Goal: Task Accomplishment & Management: Manage account settings

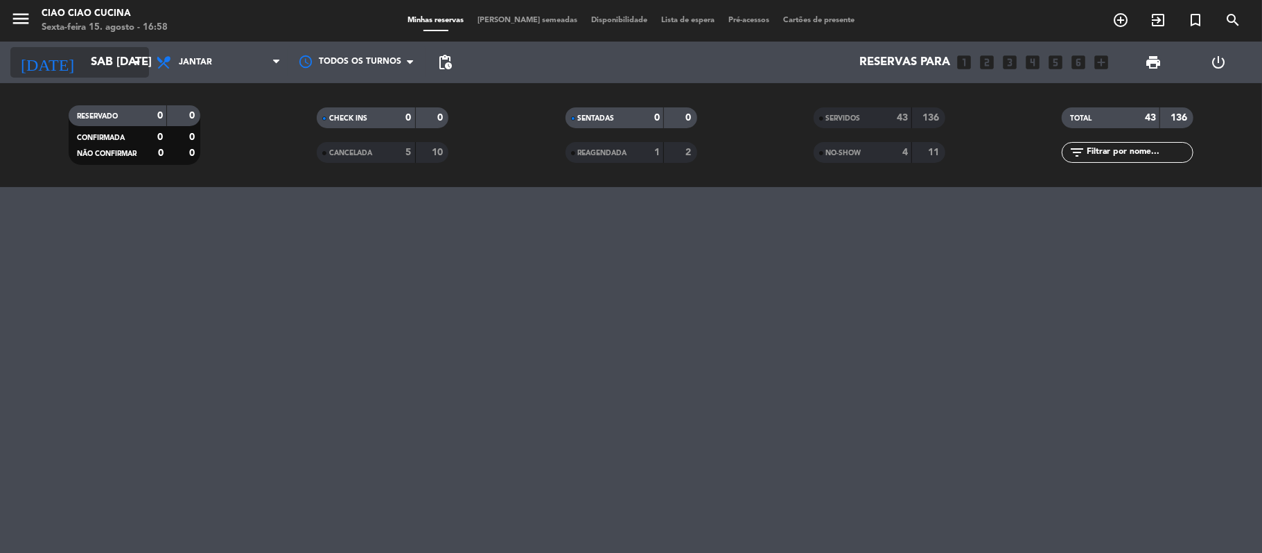
click at [126, 54] on input "Sáb [DATE]" at bounding box center [159, 62] width 150 height 27
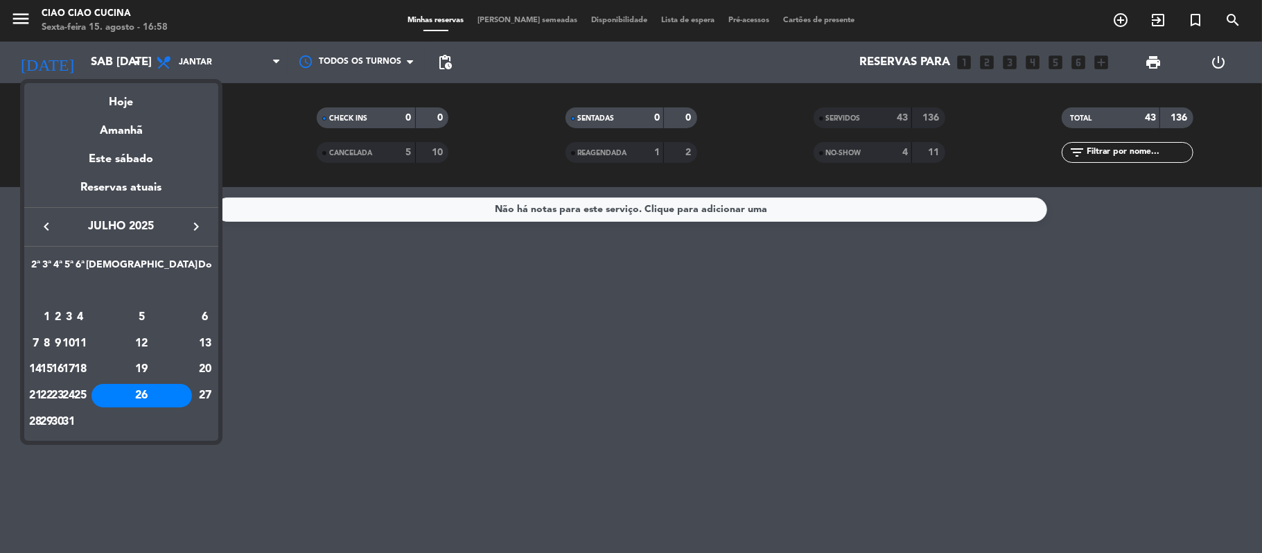
click at [200, 223] on icon "keyboard_arrow_right" at bounding box center [196, 226] width 17 height 17
click at [86, 340] on td "15" at bounding box center [80, 344] width 11 height 26
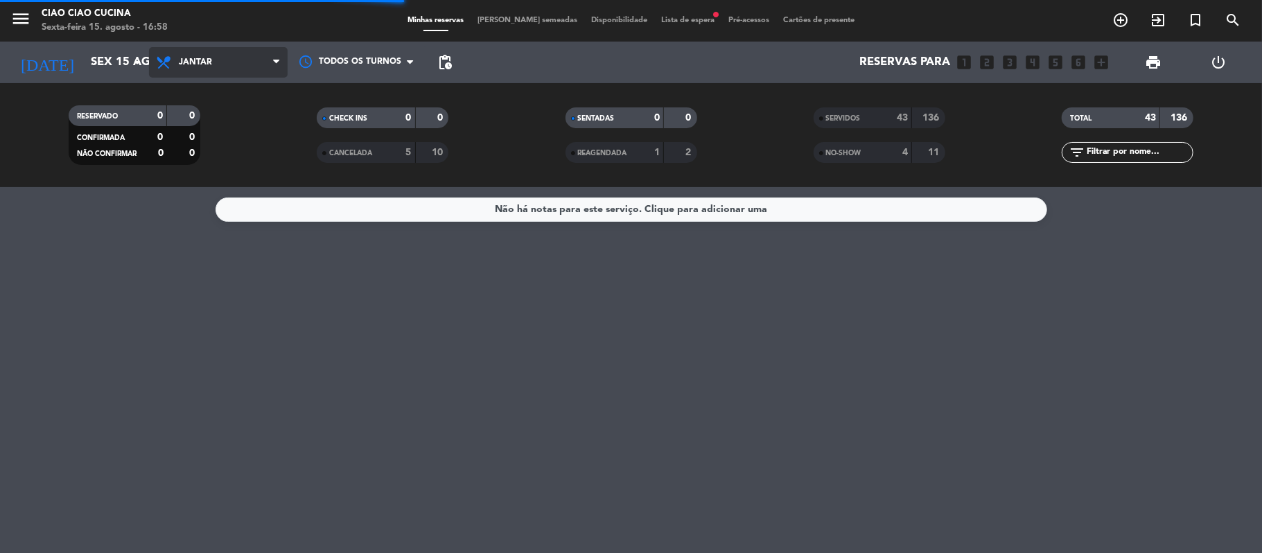
click at [230, 51] on span "Jantar" at bounding box center [218, 62] width 139 height 31
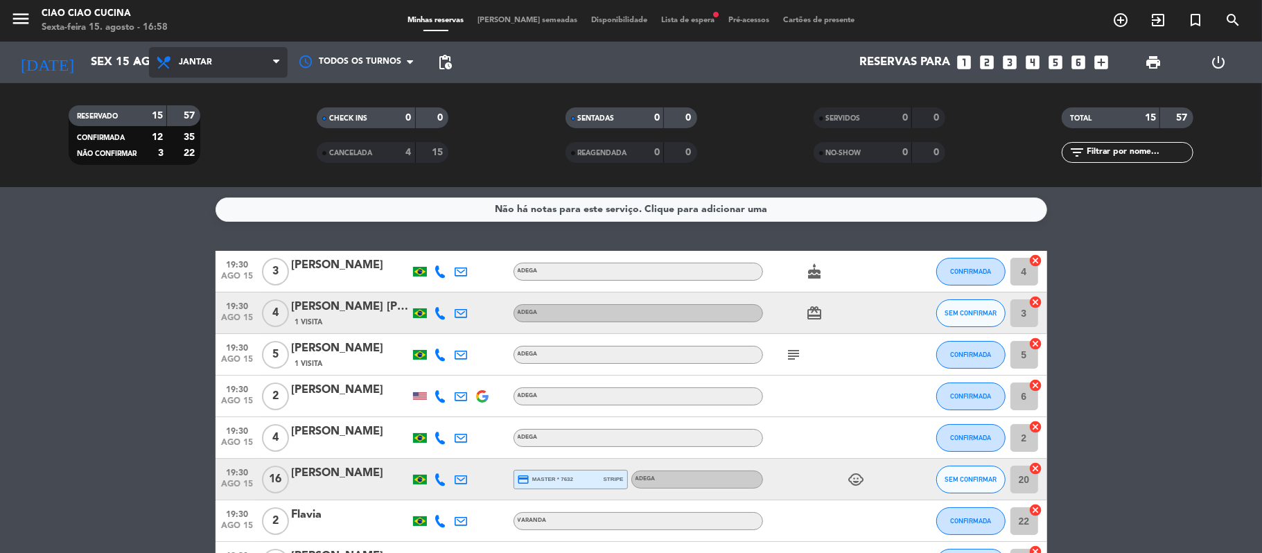
click at [245, 47] on span "Jantar" at bounding box center [218, 62] width 139 height 31
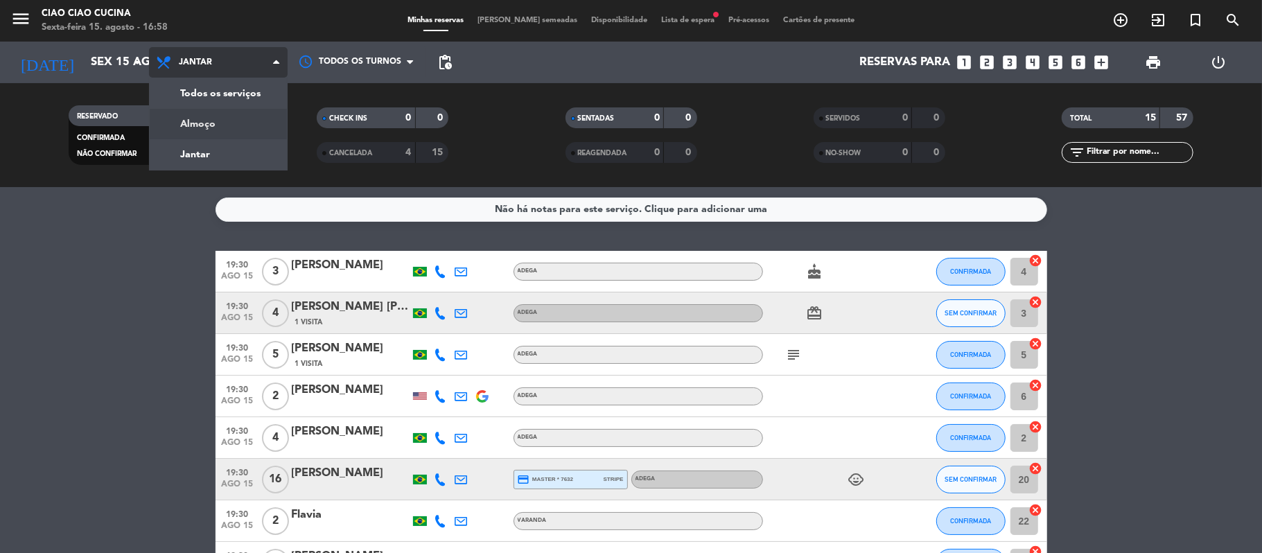
click at [252, 112] on div "menu Ciao Ciao Cucina Sexta-feira 15. agosto - 16:58 Minhas reservas Mesas seme…" at bounding box center [631, 93] width 1262 height 187
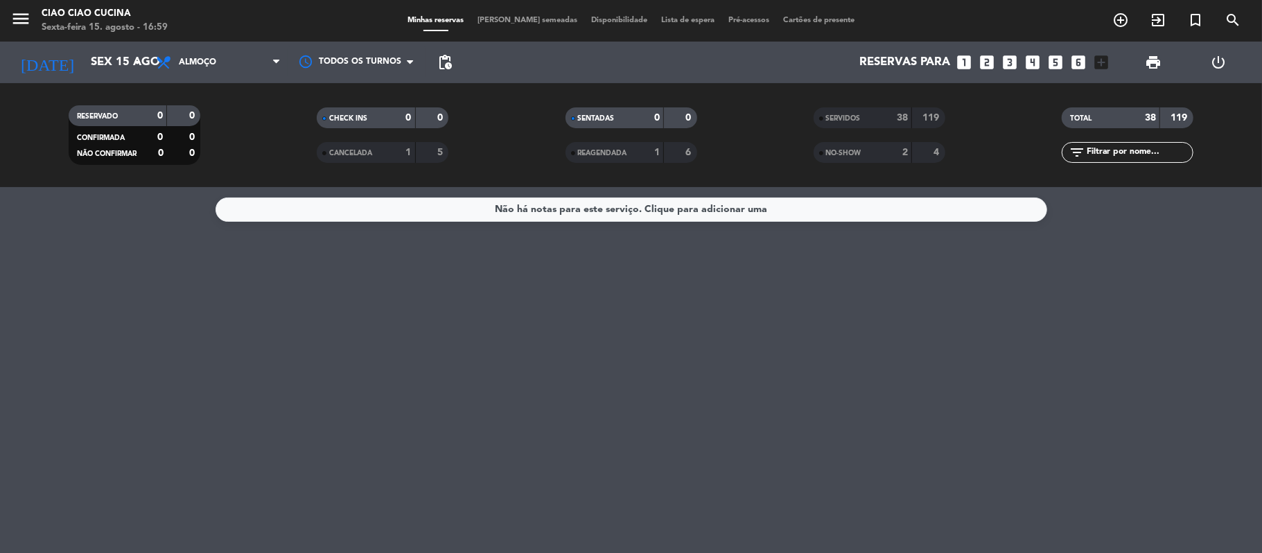
click at [893, 108] on div "SERVIDOS 38 119" at bounding box center [880, 117] width 132 height 21
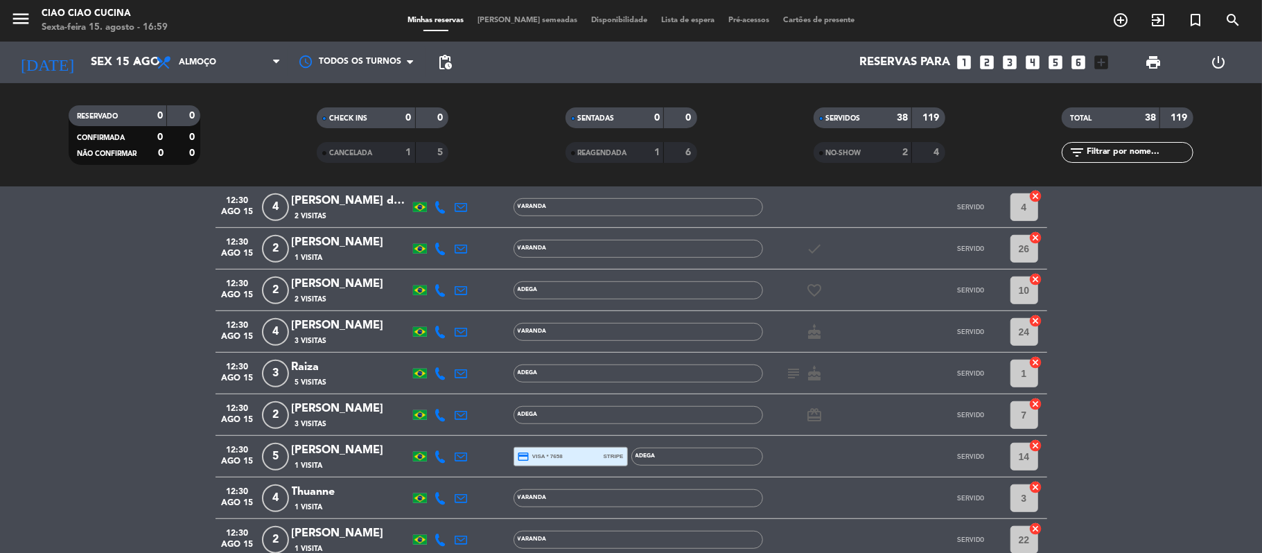
scroll to position [647, 0]
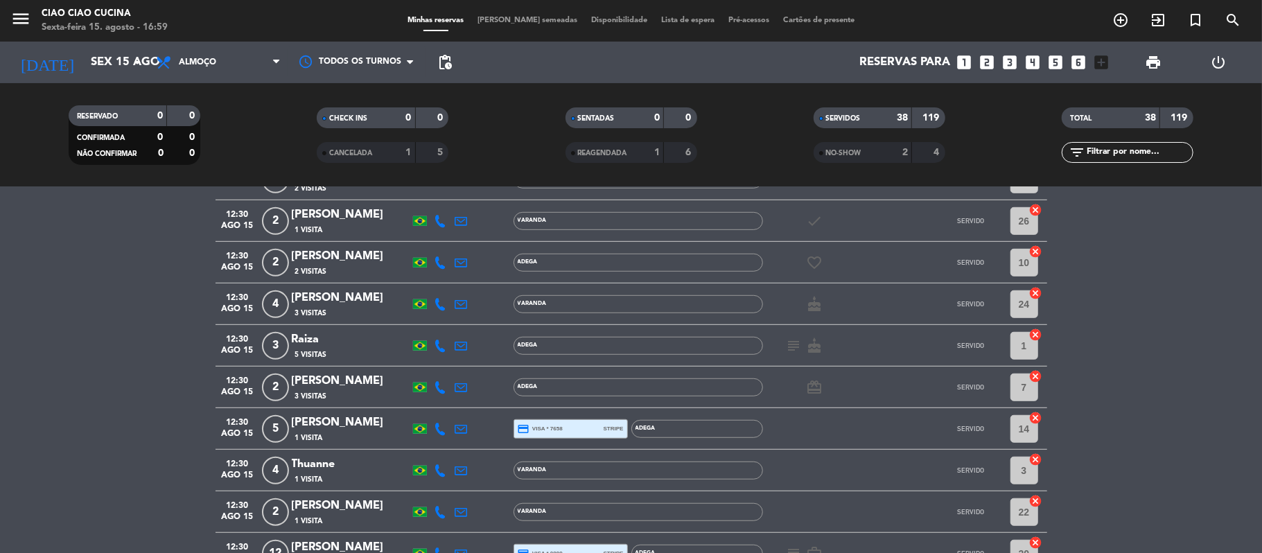
click at [890, 376] on div at bounding box center [906, 387] width 37 height 41
click at [365, 376] on div "[PERSON_NAME]" at bounding box center [351, 381] width 118 height 18
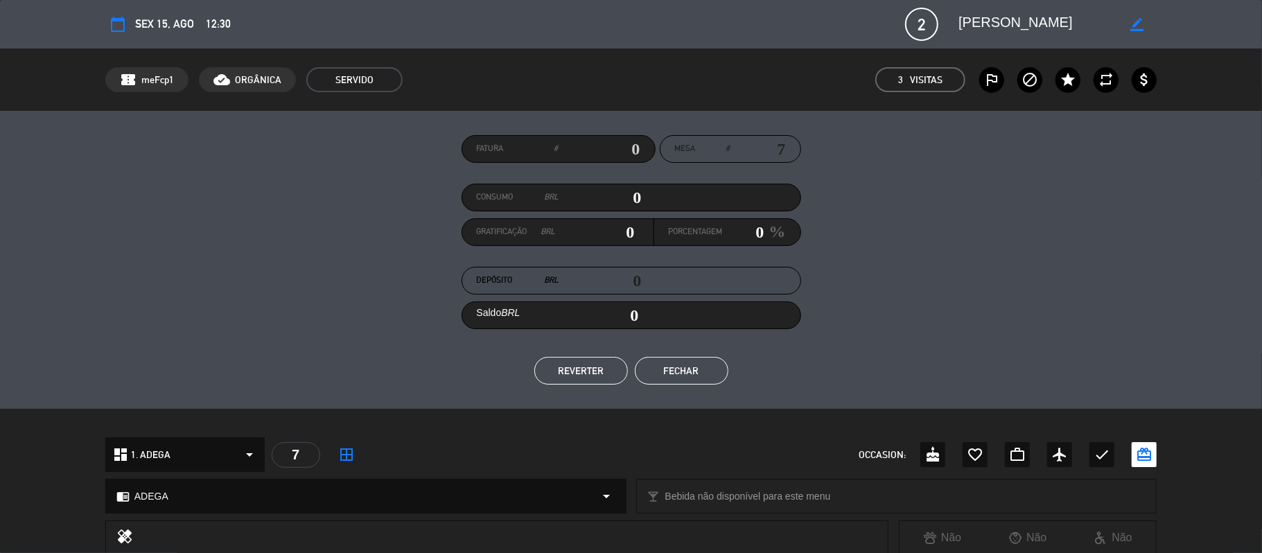
scroll to position [353, 0]
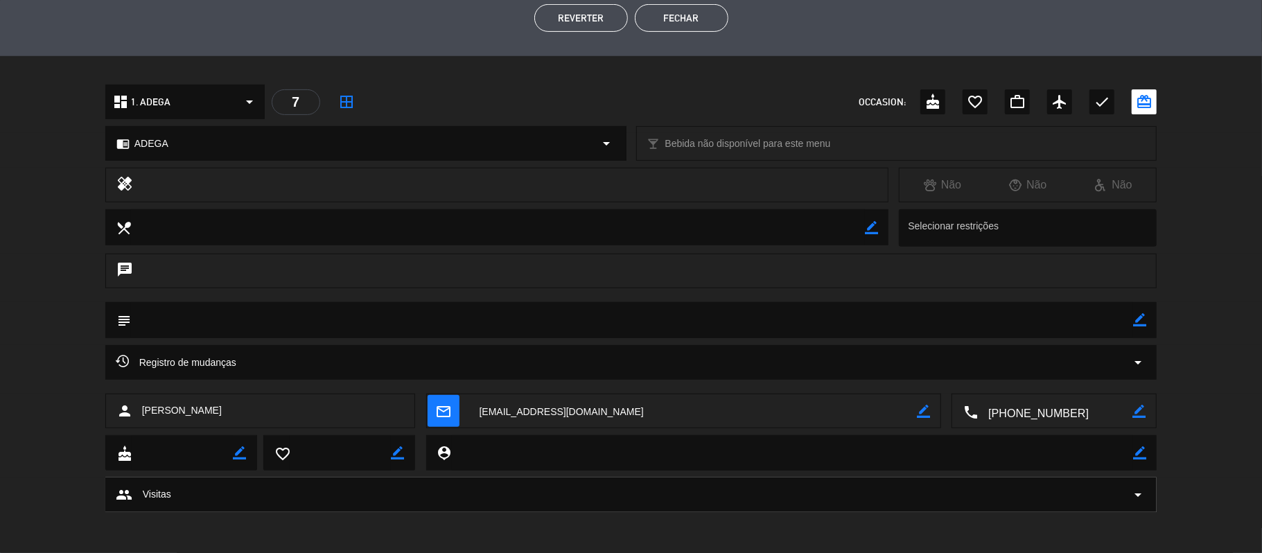
click at [666, 24] on button "Fechar" at bounding box center [682, 18] width 94 height 28
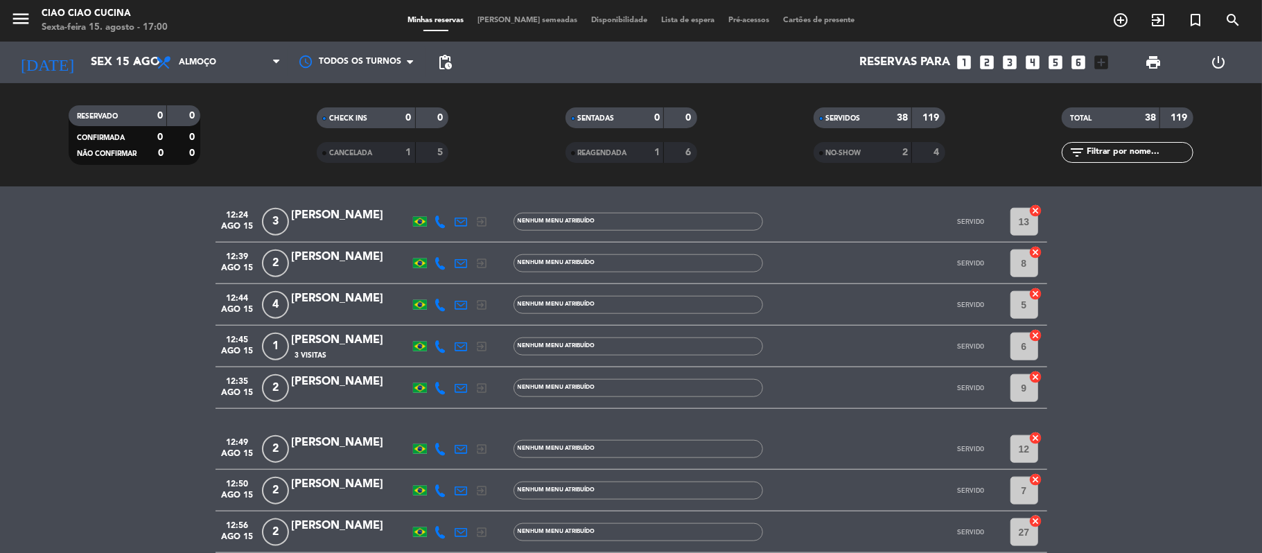
scroll to position [1109, 0]
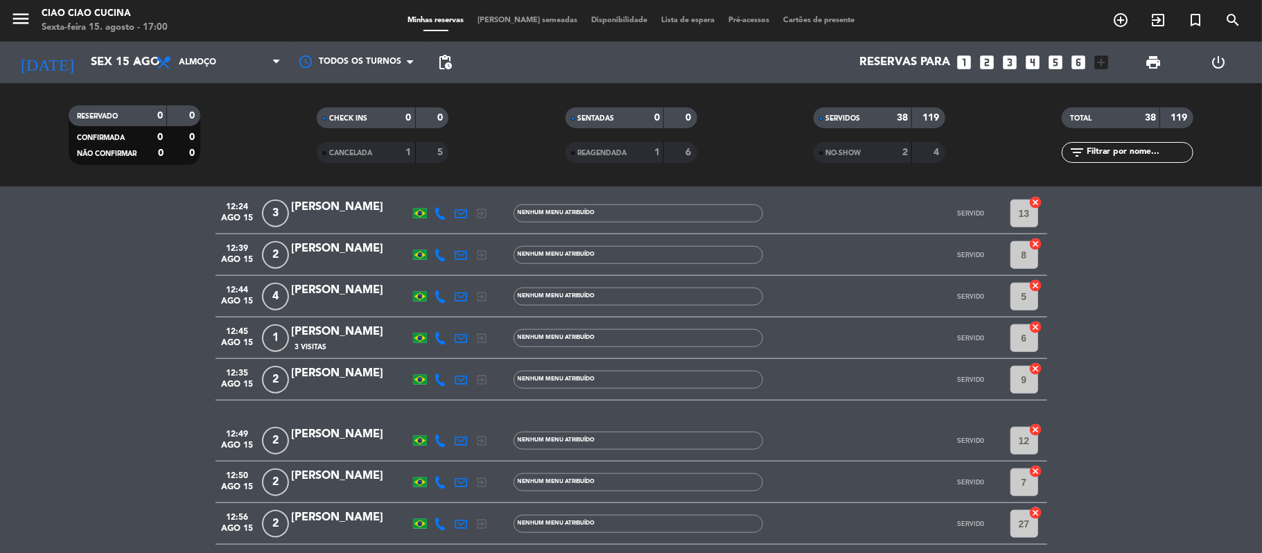
click at [361, 483] on div "[PERSON_NAME]" at bounding box center [351, 476] width 118 height 18
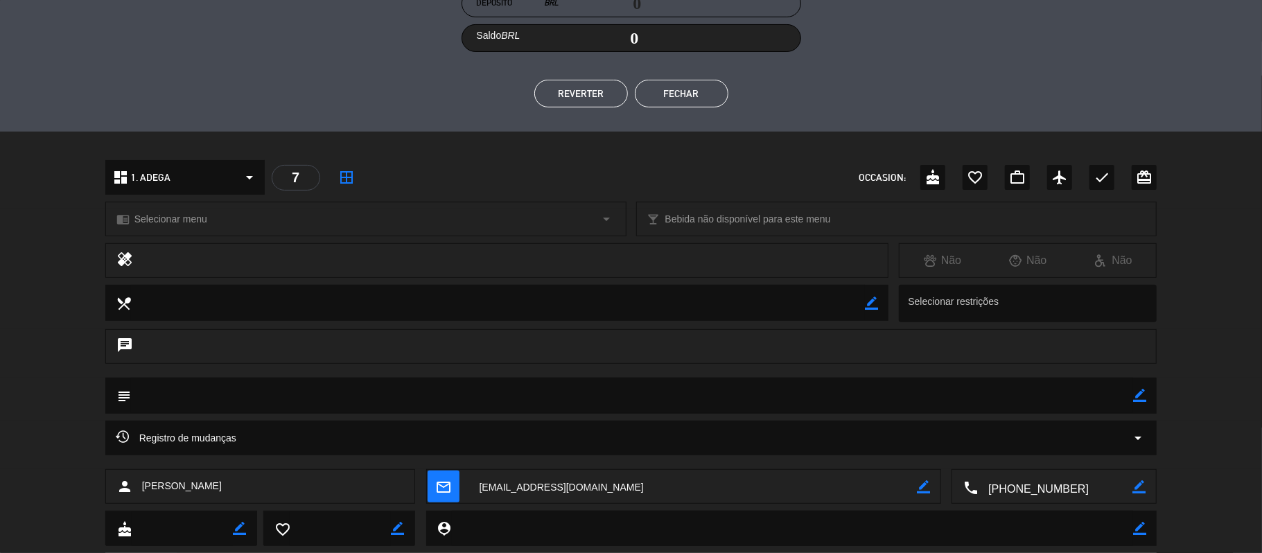
scroll to position [353, 0]
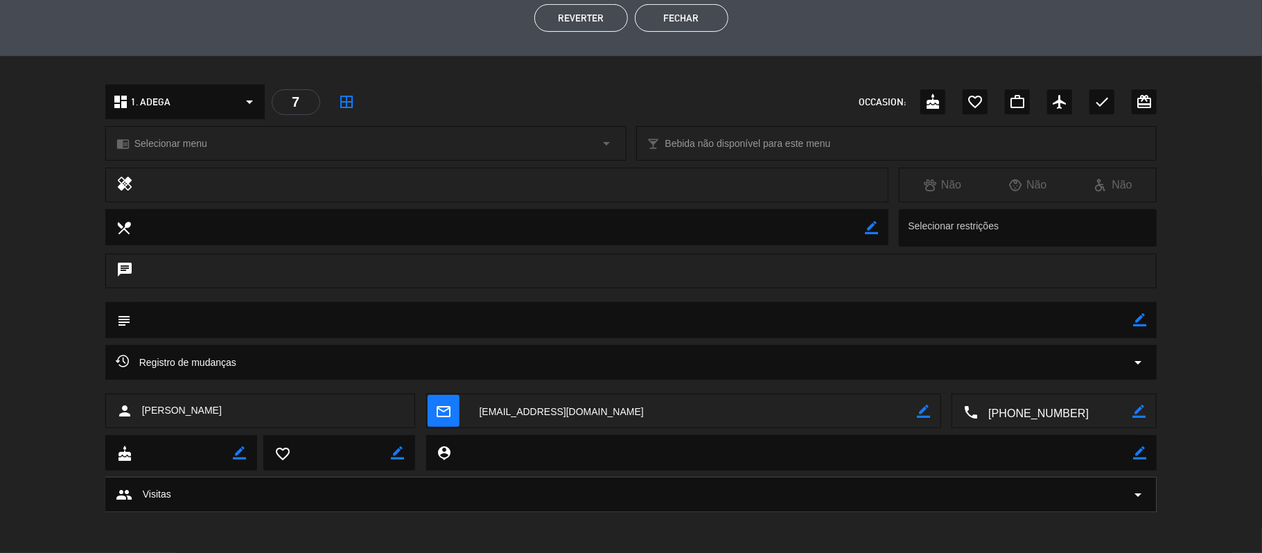
click at [660, 18] on button "Fechar" at bounding box center [682, 18] width 94 height 28
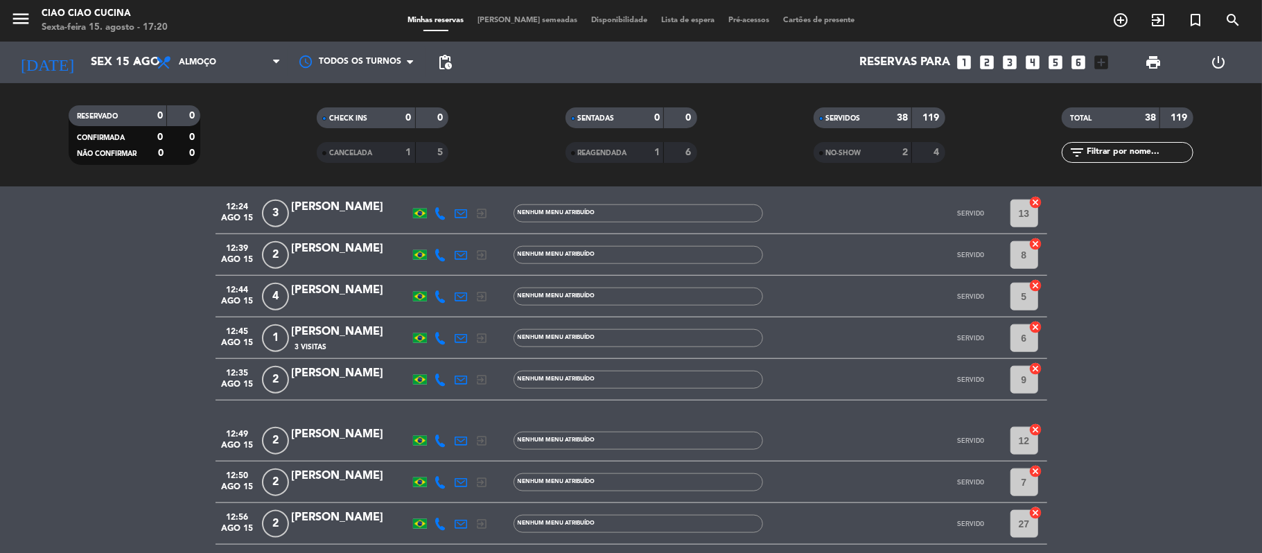
click at [107, 26] on div "Sexta-feira 15. agosto - 17:20" at bounding box center [105, 28] width 126 height 14
click at [87, 65] on input "Sex 15 ago" at bounding box center [159, 62] width 150 height 27
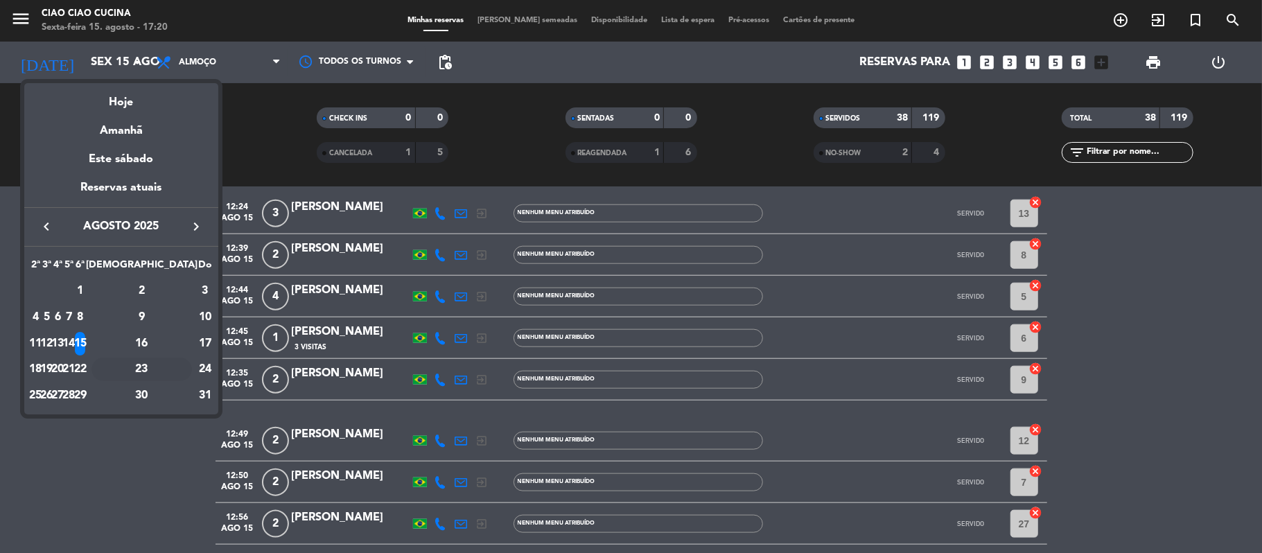
click at [178, 367] on div "23" at bounding box center [142, 370] width 101 height 24
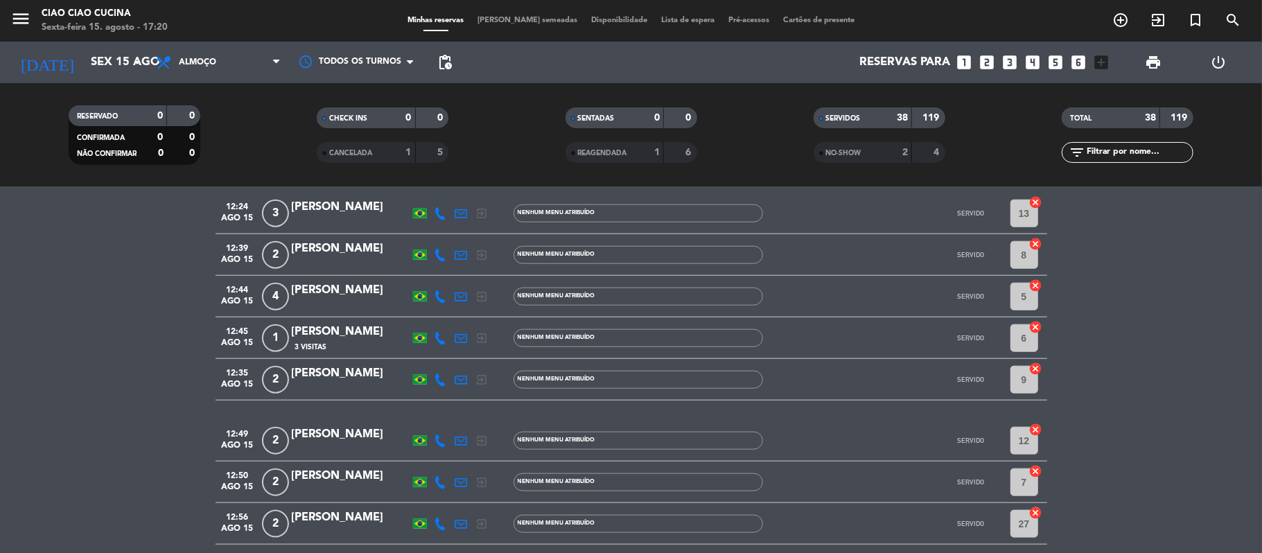
type input "Sáb 23 ago"
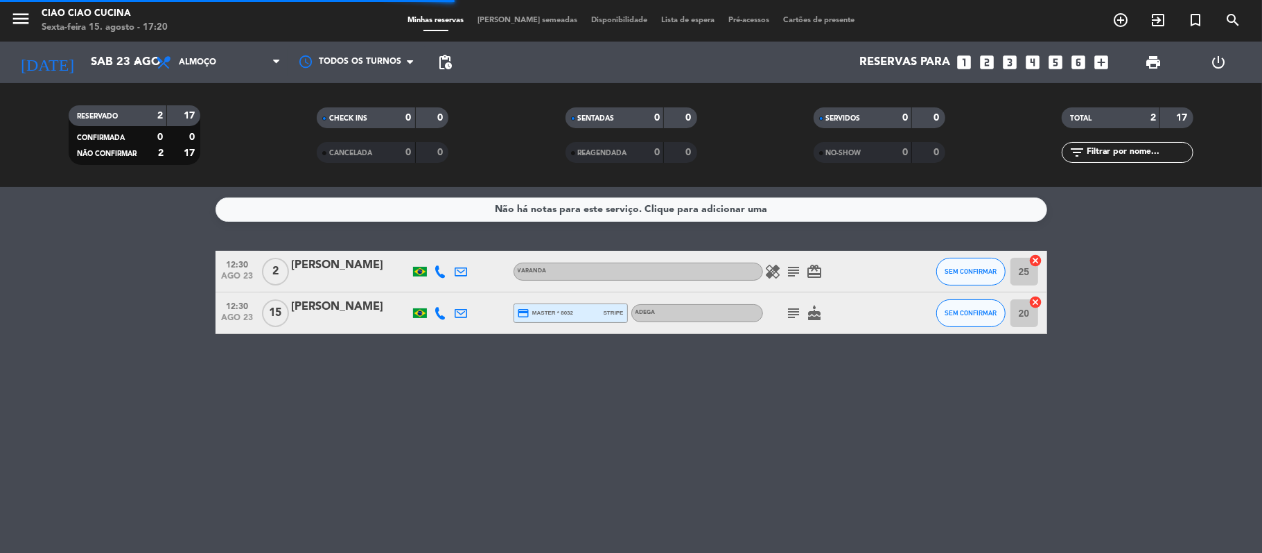
scroll to position [0, 0]
click at [511, 18] on span "[PERSON_NAME] semeadas" at bounding box center [528, 21] width 114 height 8
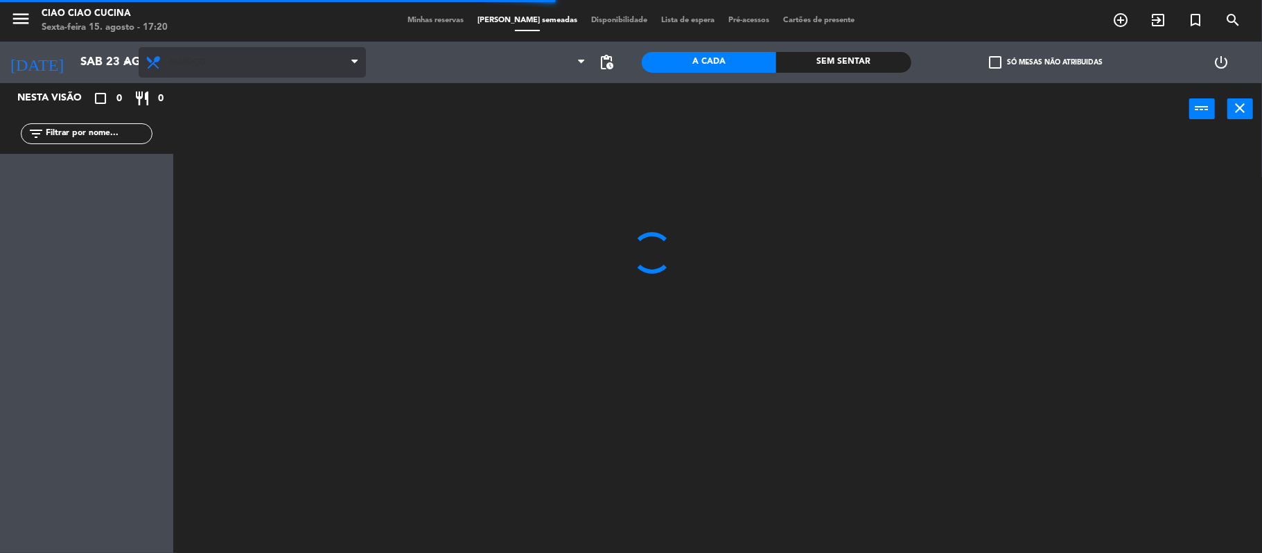
click at [263, 72] on span "Almoço" at bounding box center [252, 62] width 227 height 31
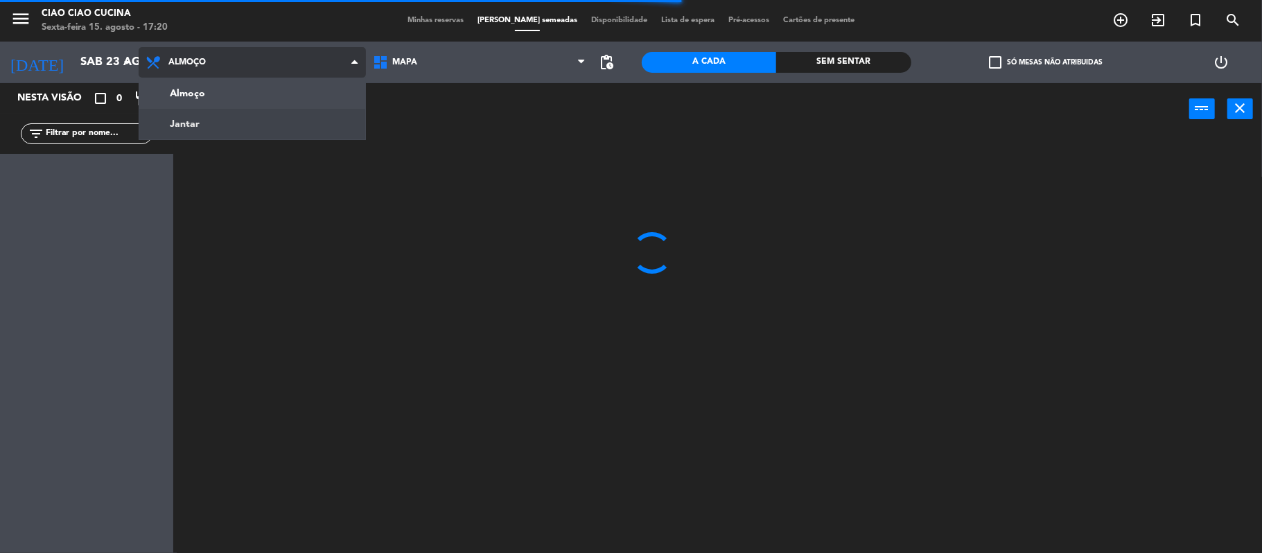
click at [295, 130] on ng-component "menu Ciao Ciao Cucina Sexta-feira 15. agosto - 17:20 Minhas reservas Mesas seme…" at bounding box center [631, 278] width 1262 height 556
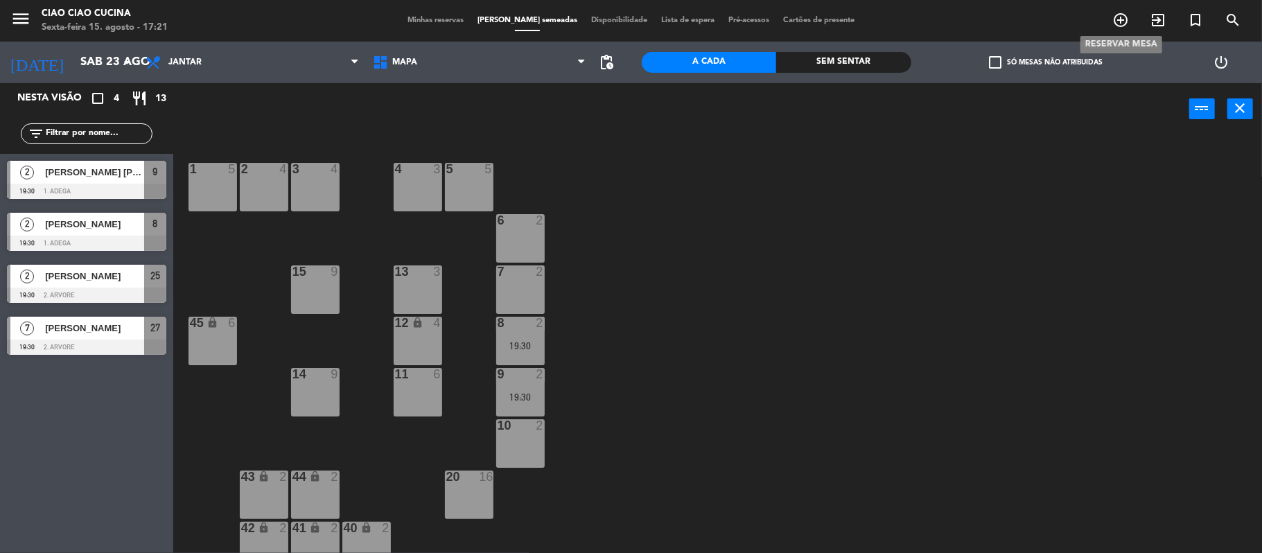
click at [1115, 17] on icon "add_circle_outline" at bounding box center [1121, 20] width 17 height 17
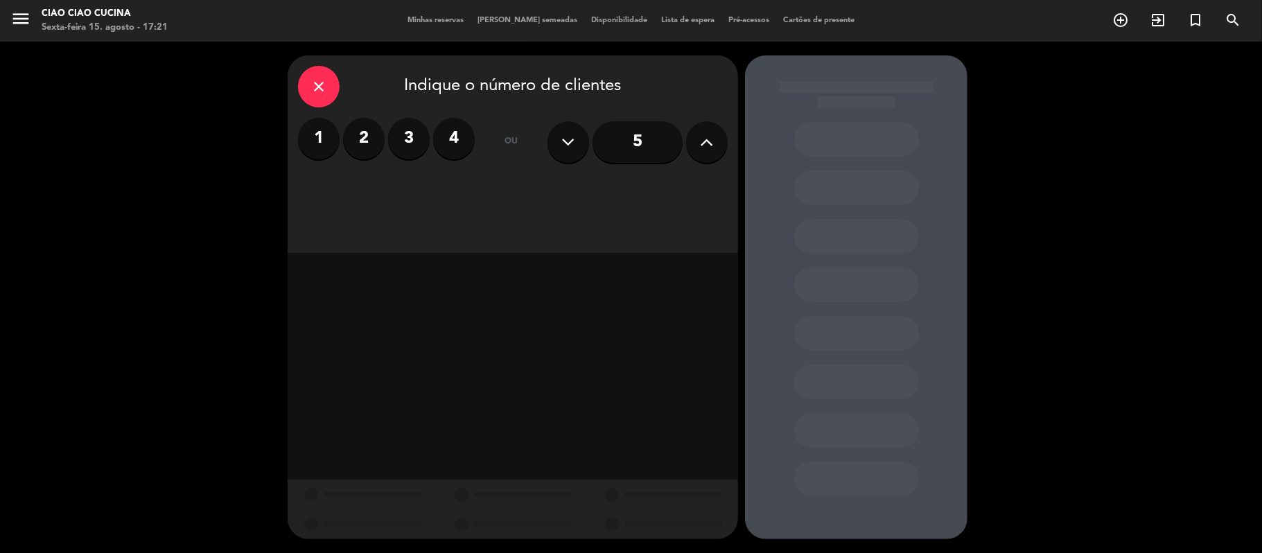
click at [701, 139] on icon at bounding box center [707, 142] width 13 height 21
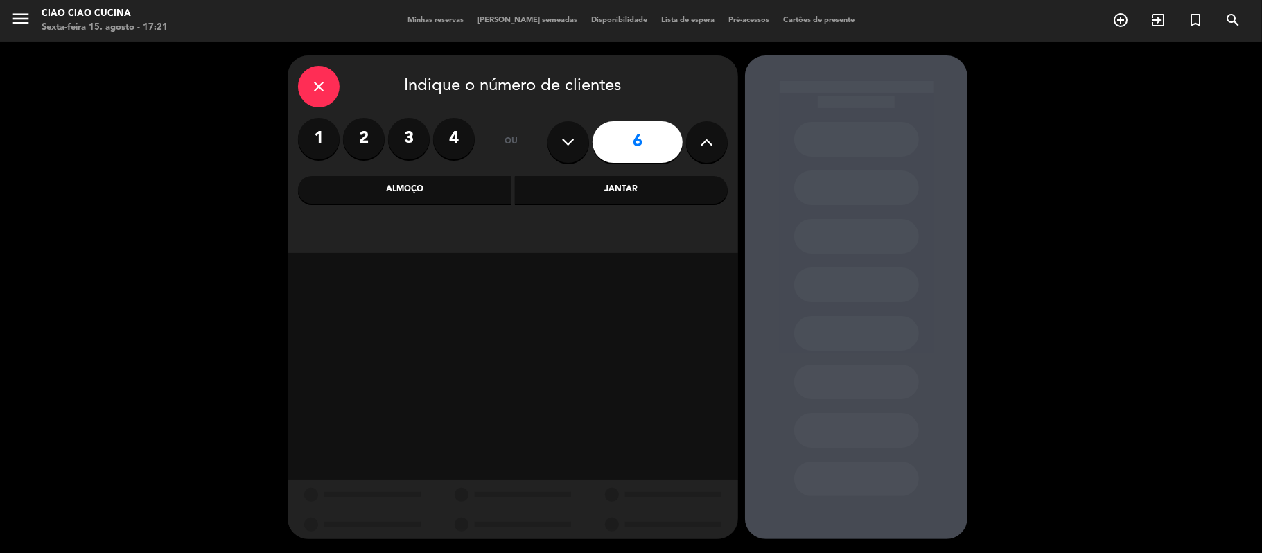
click at [583, 193] on div "Jantar" at bounding box center [622, 190] width 214 height 28
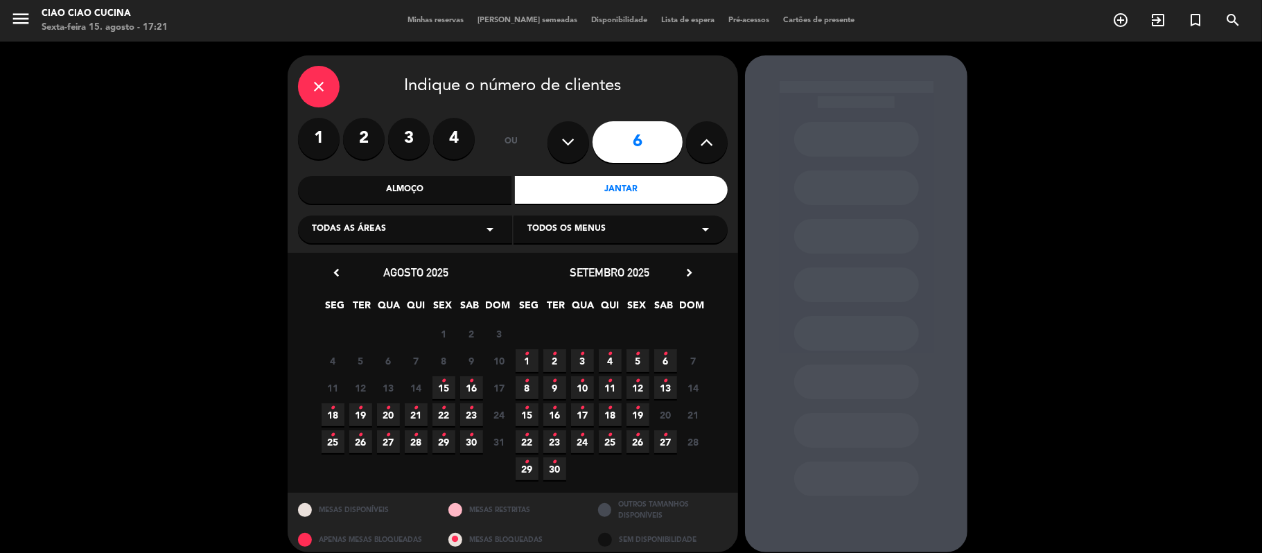
click at [467, 415] on span "23 •" at bounding box center [471, 414] width 23 height 23
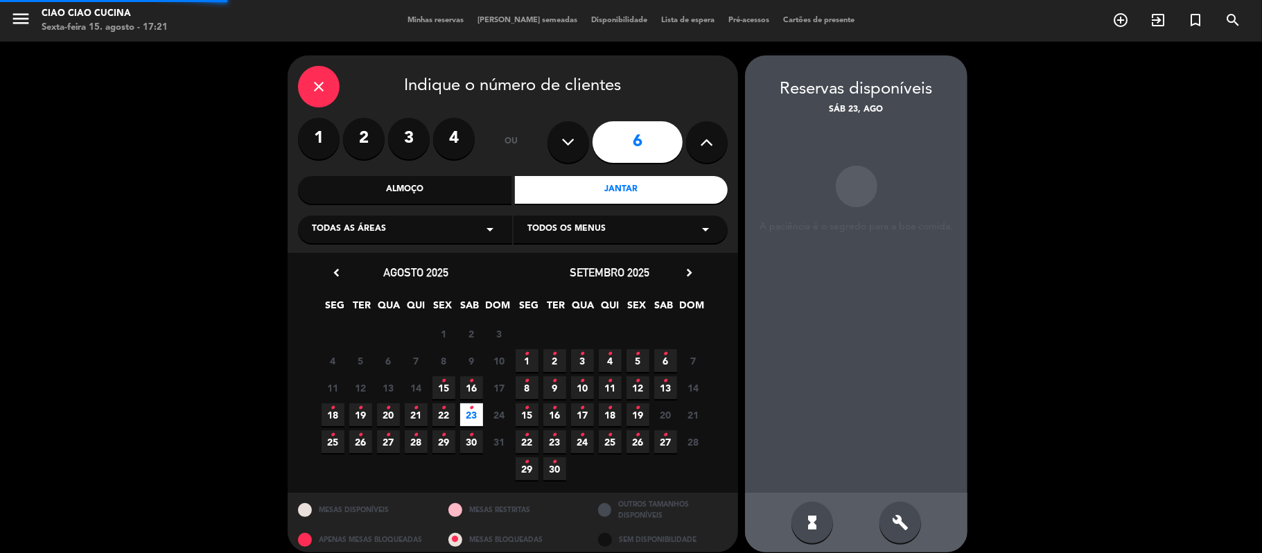
scroll to position [12, 0]
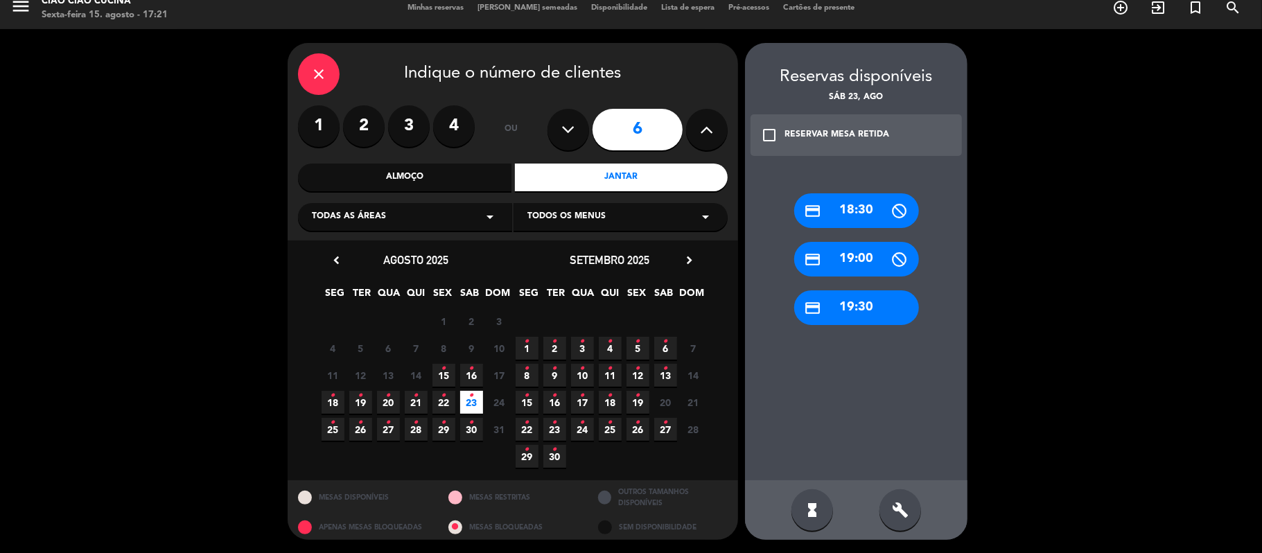
click at [860, 297] on div "credit_card 19:30" at bounding box center [857, 307] width 125 height 35
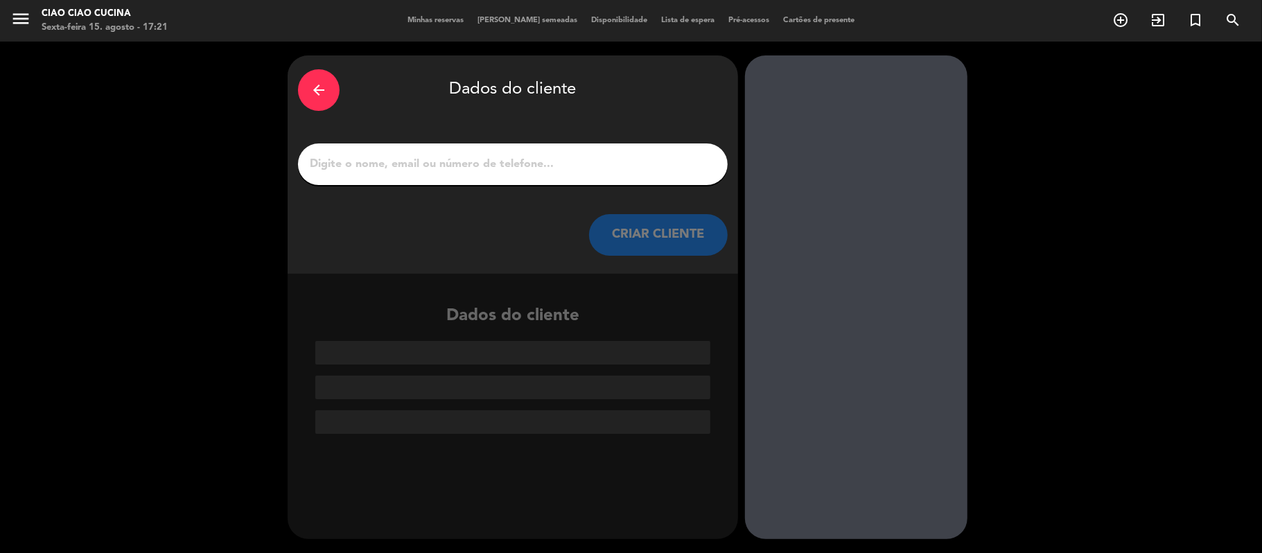
click at [552, 162] on input "1" at bounding box center [513, 164] width 409 height 19
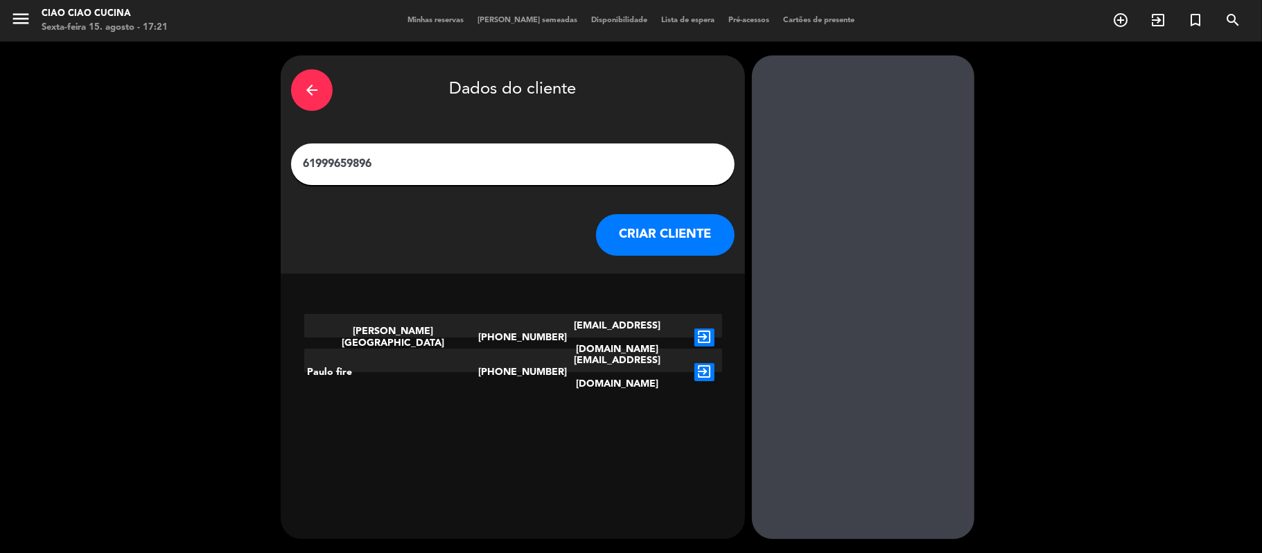
type input "61999659896"
click at [700, 331] on icon "exit_to_app" at bounding box center [705, 338] width 20 height 18
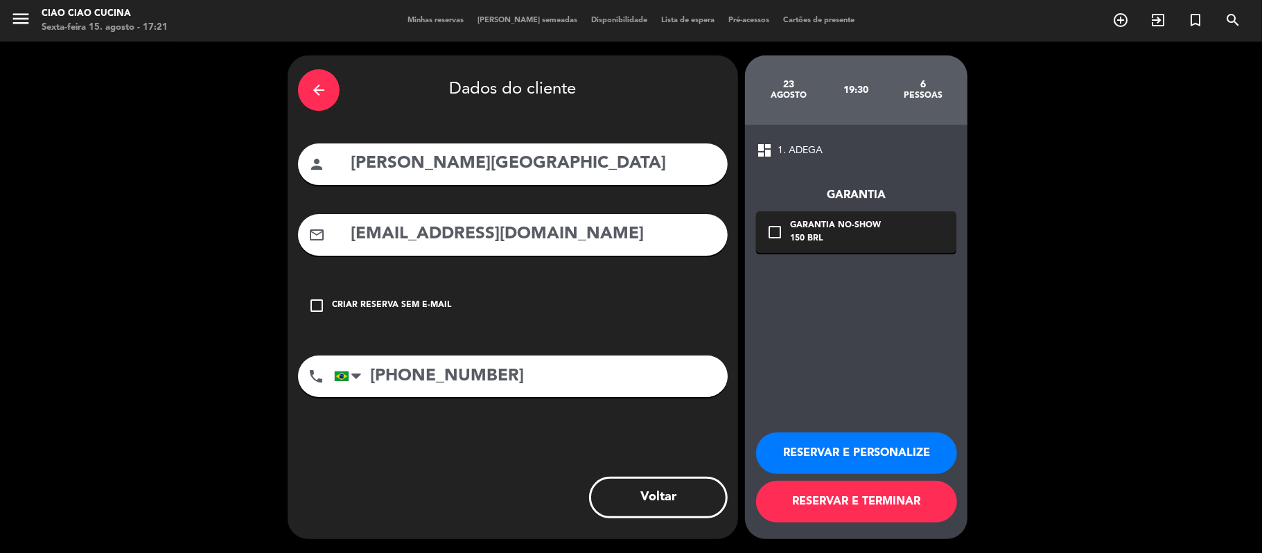
click at [840, 497] on button "RESERVAR E TERMINAR" at bounding box center [856, 502] width 201 height 42
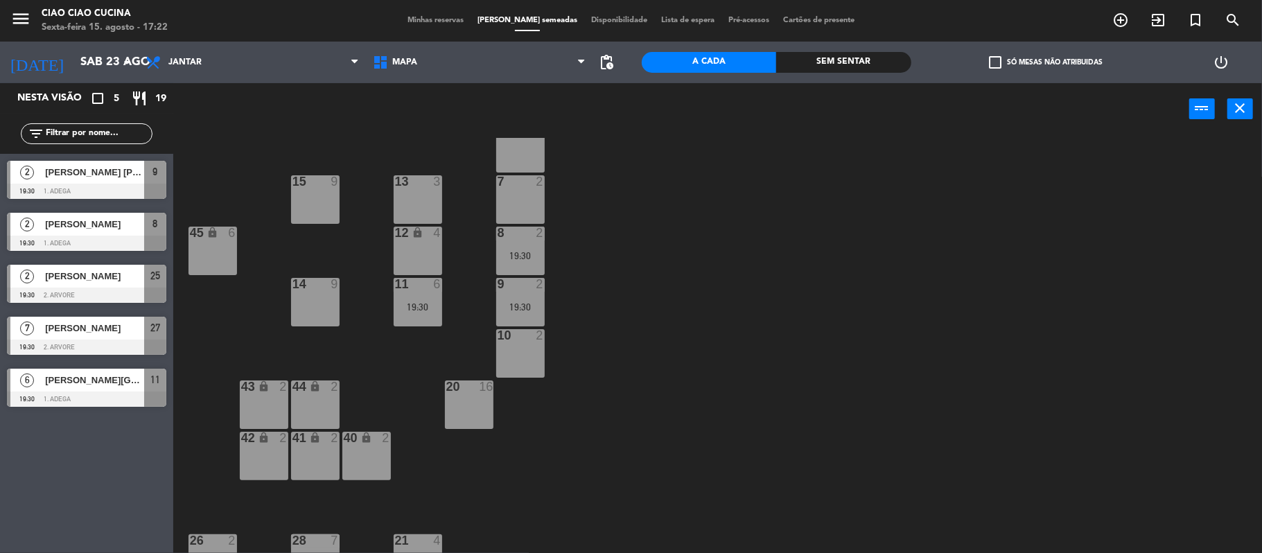
scroll to position [219, 0]
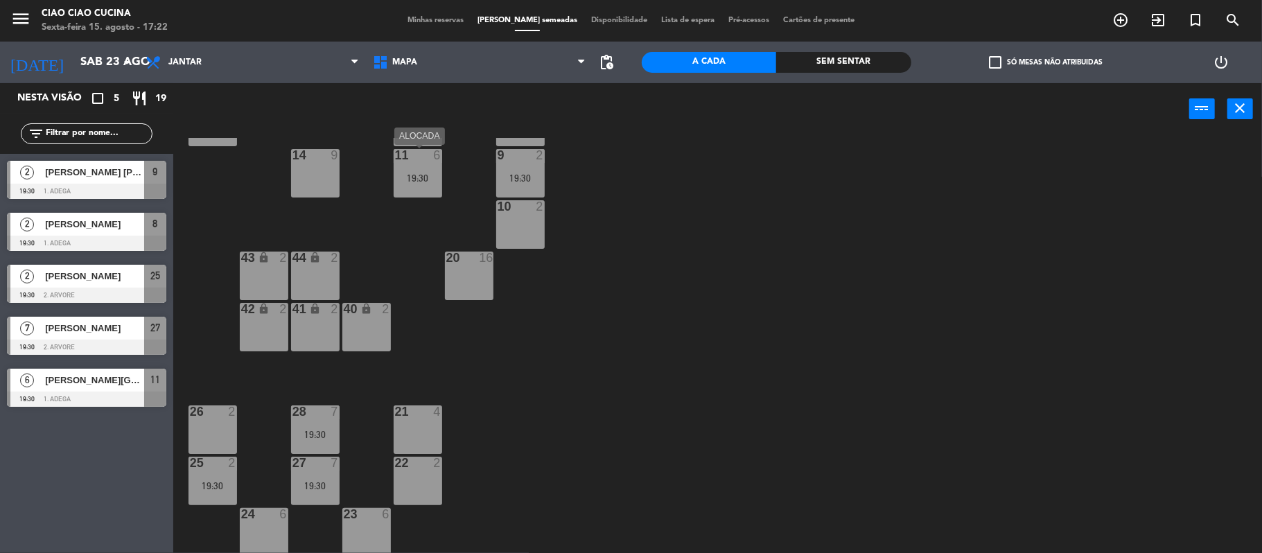
click at [428, 164] on div "11 6 19:30" at bounding box center [418, 173] width 49 height 49
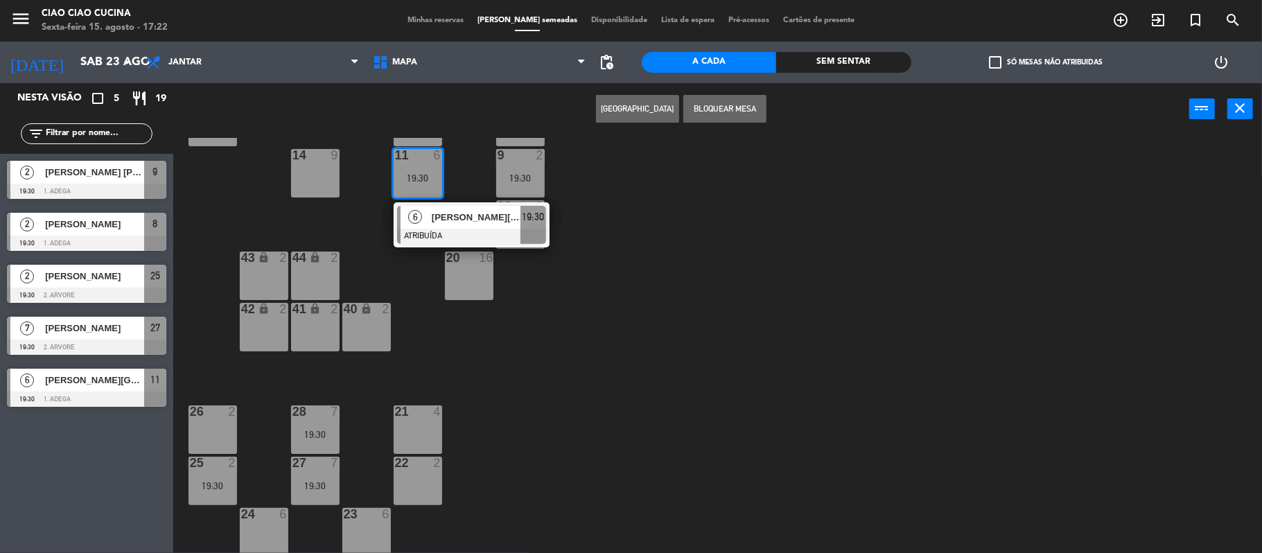
scroll to position [34, 0]
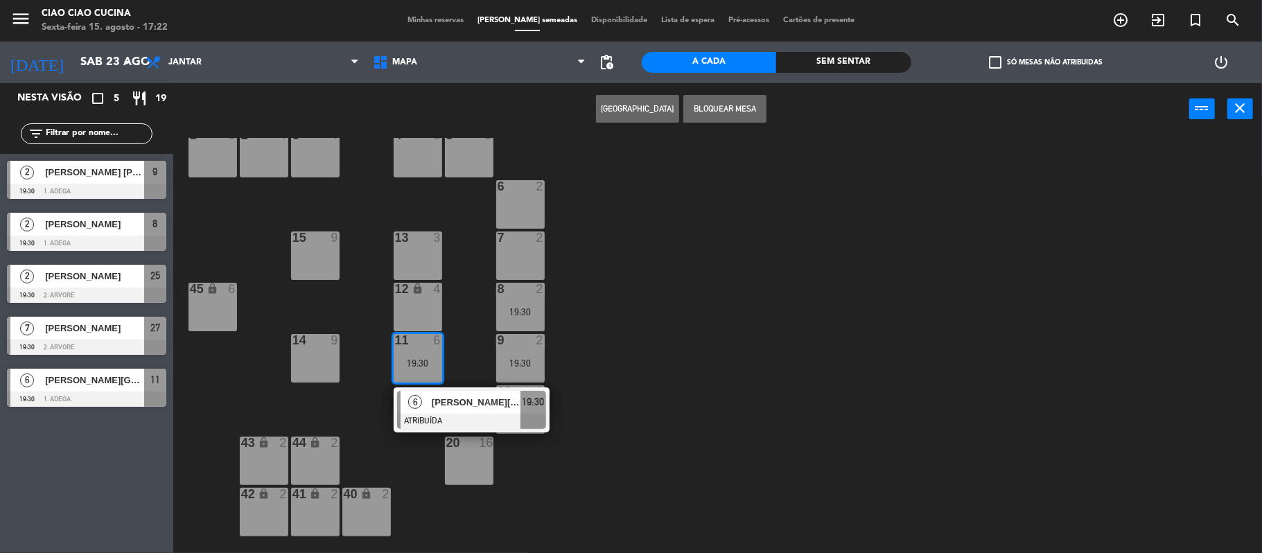
click at [326, 248] on div "15 9" at bounding box center [315, 256] width 49 height 49
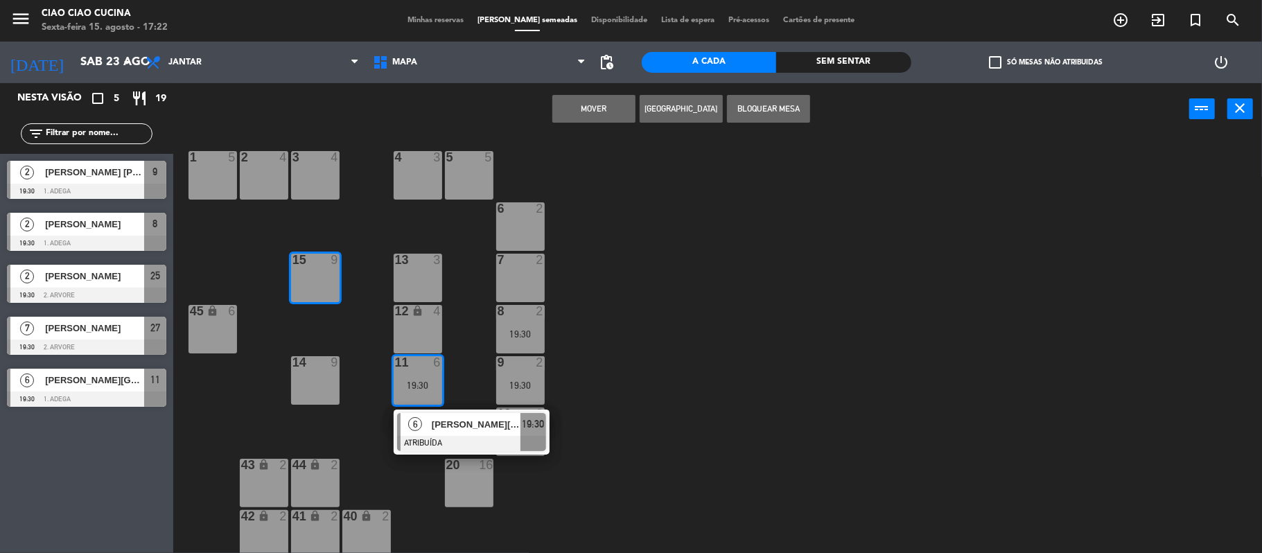
scroll to position [0, 0]
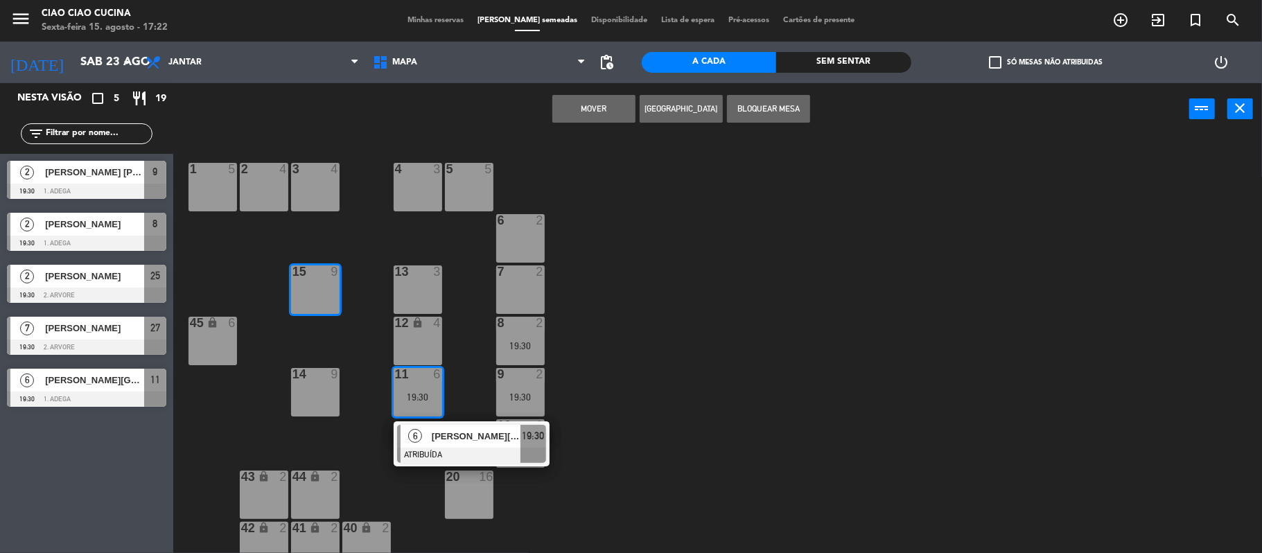
click at [580, 98] on button "MOVER" at bounding box center [594, 109] width 83 height 28
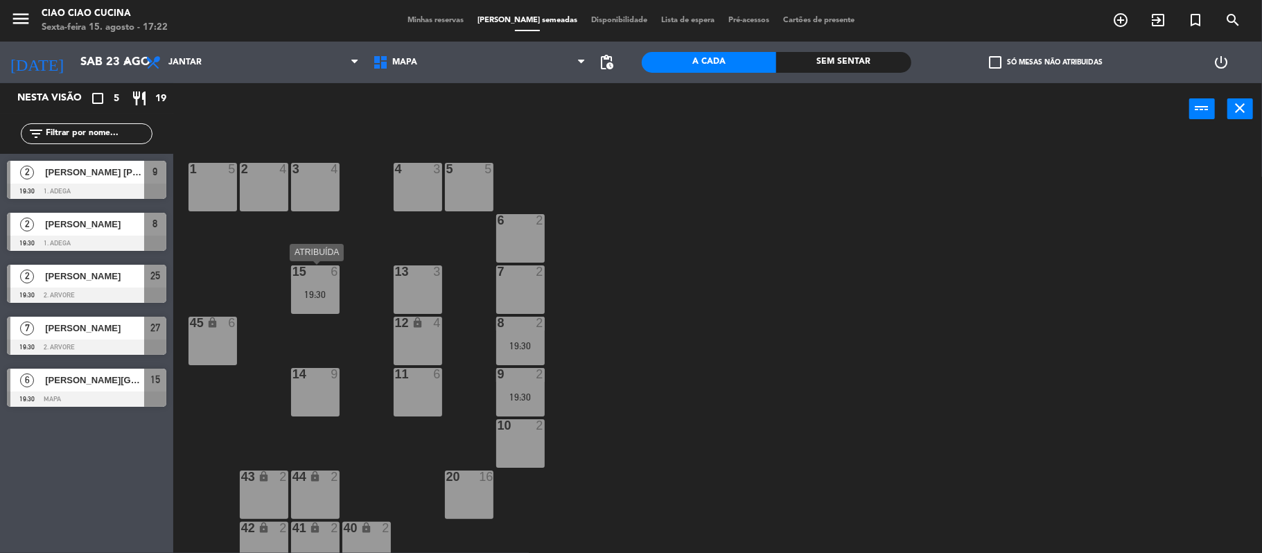
click at [311, 298] on div "19:30" at bounding box center [315, 295] width 49 height 10
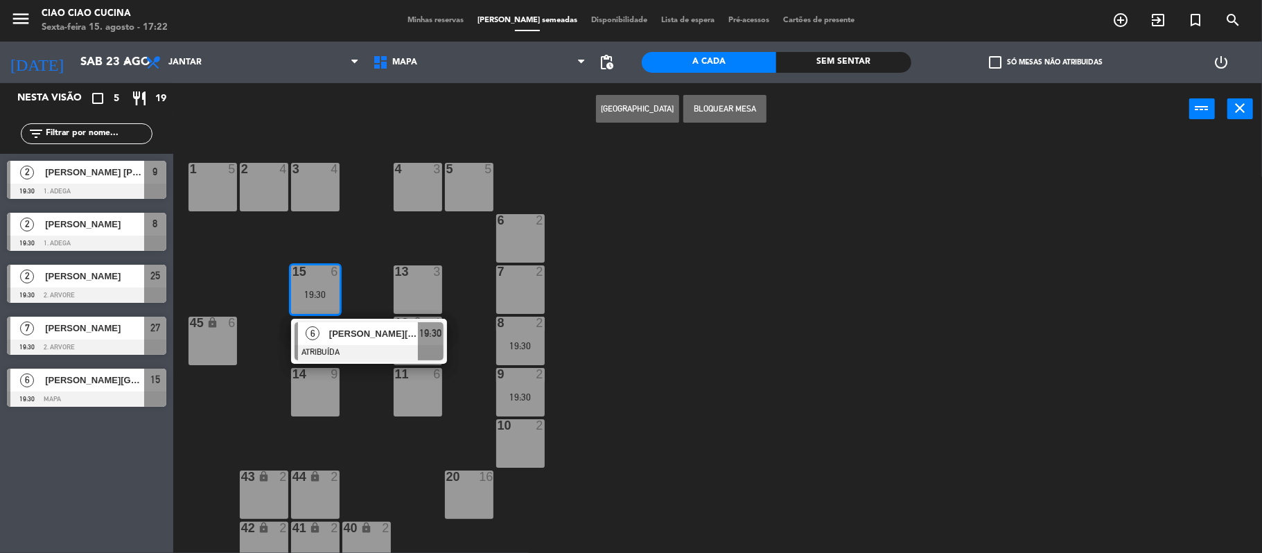
click at [369, 350] on div at bounding box center [369, 352] width 149 height 15
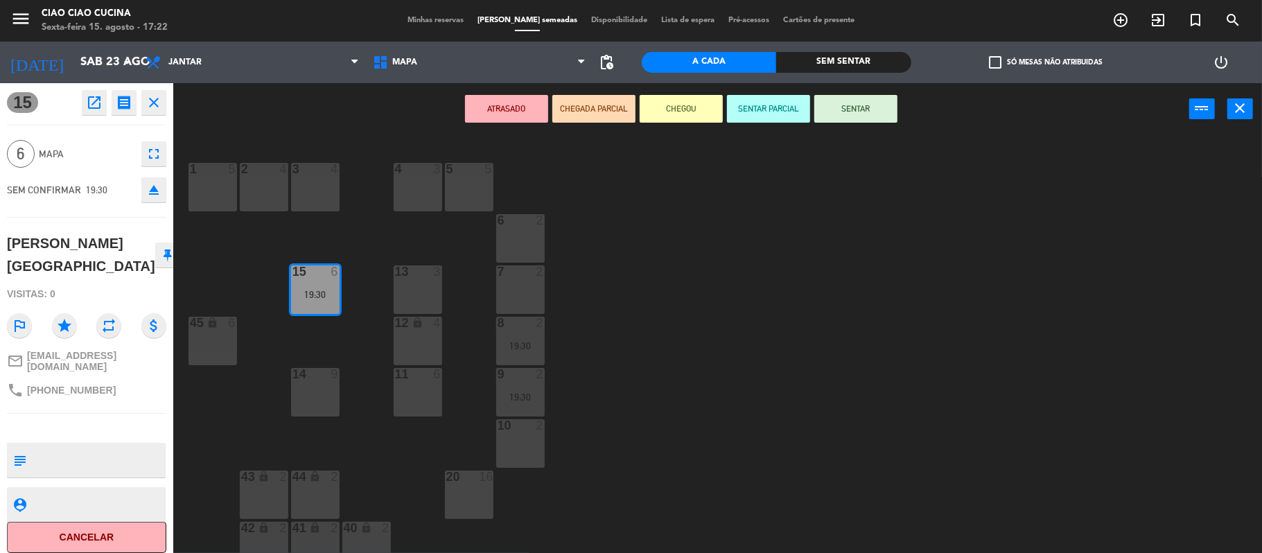
click at [110, 446] on textarea at bounding box center [98, 460] width 132 height 29
type textarea "cl [PERSON_NAME]"
click at [217, 409] on div "1 5 2 4 3 4 5 5 4 3 6 2 13 3 7 2 15 6 19:30 12 lock 4 8 2 19:30 45 lock 6 14 9 …" at bounding box center [724, 347] width 1077 height 418
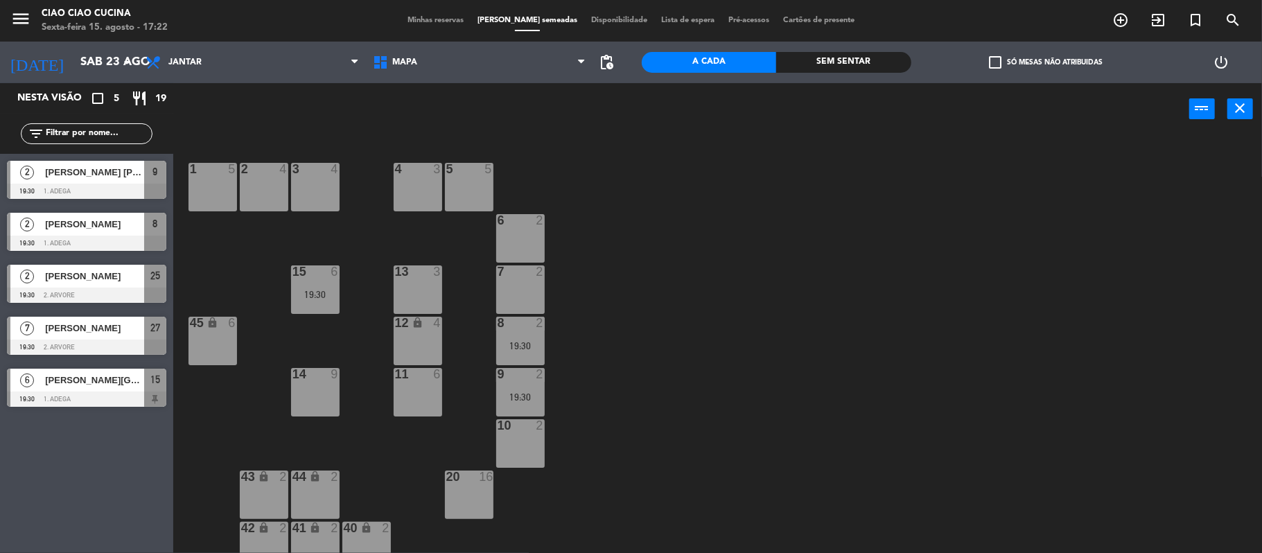
click at [325, 295] on div "19:30" at bounding box center [315, 295] width 49 height 10
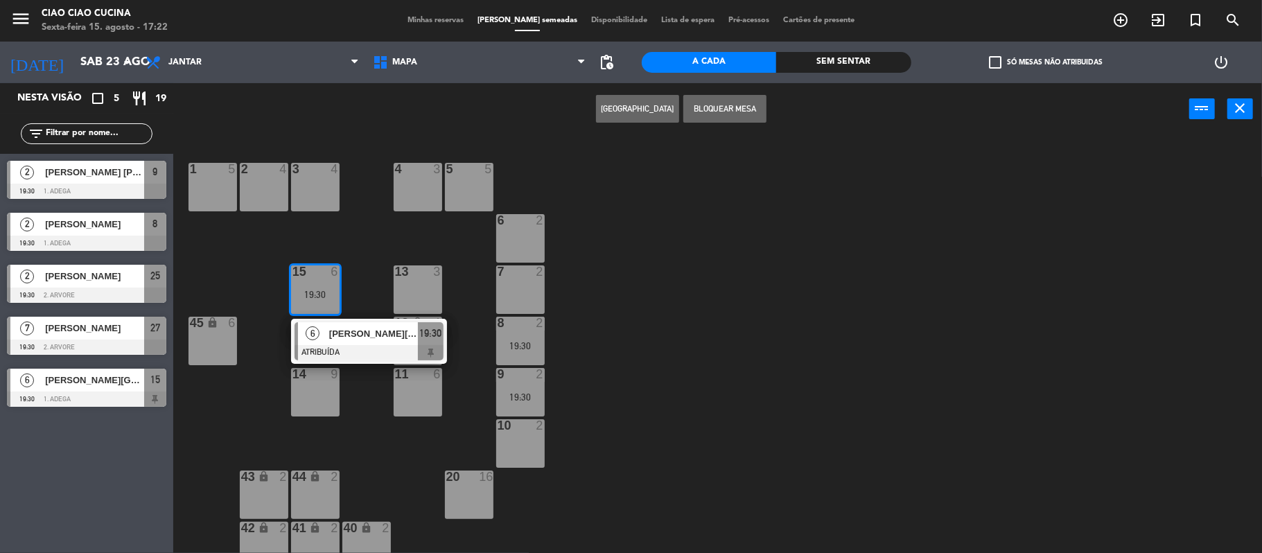
click at [344, 327] on span "[PERSON_NAME][GEOGRAPHIC_DATA]" at bounding box center [373, 334] width 89 height 15
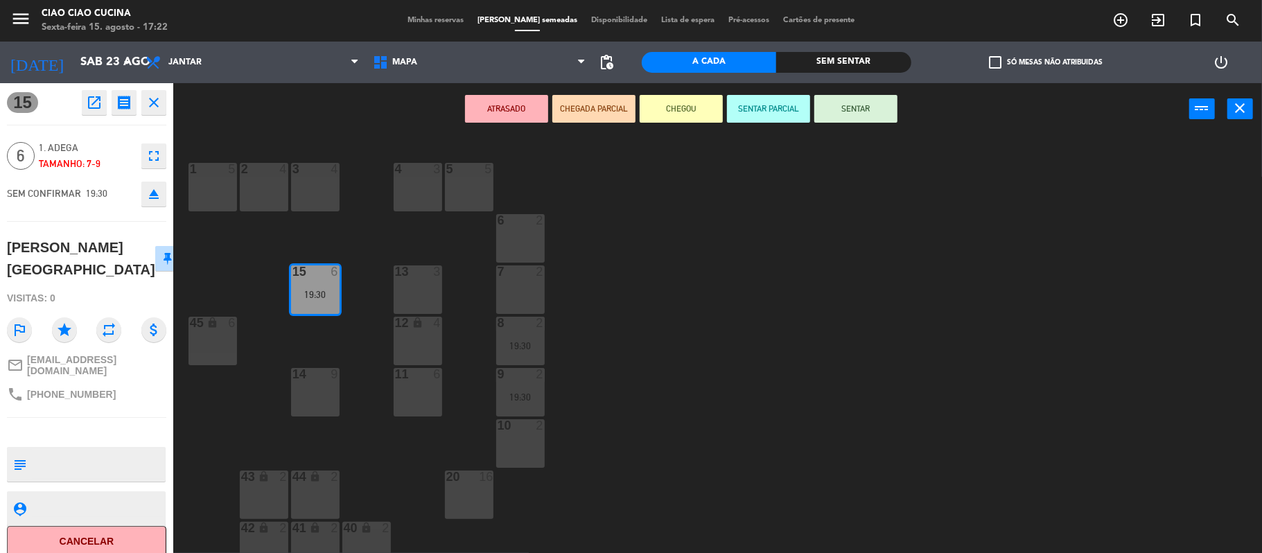
click at [521, 101] on button "ATRASADO" at bounding box center [506, 109] width 83 height 28
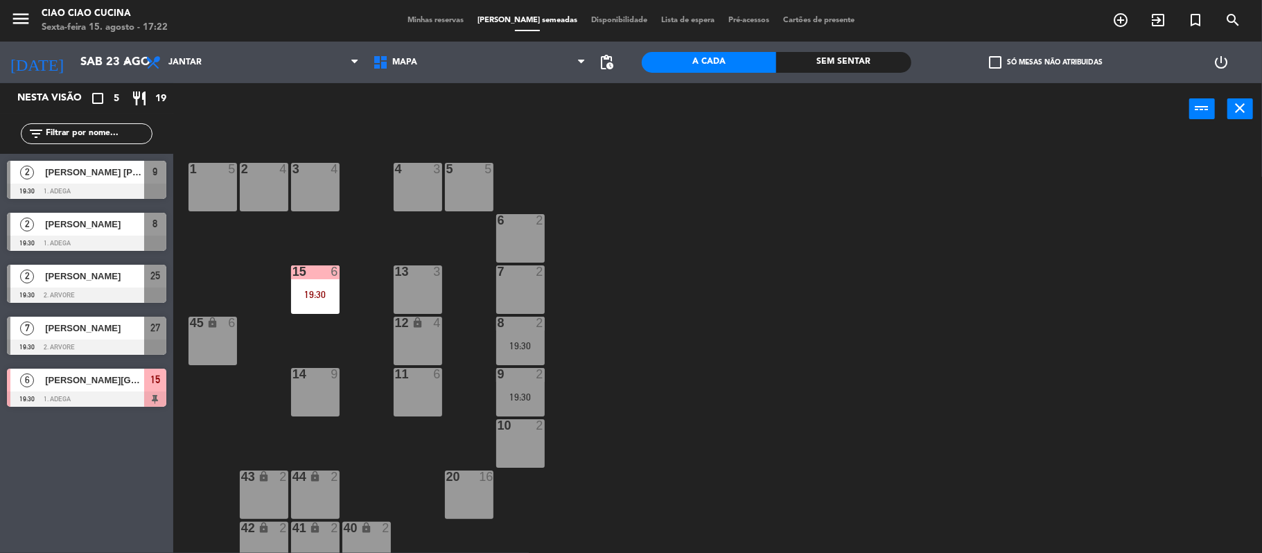
click at [741, 323] on div "1 5 2 4 3 4 5 5 4 3 6 2 13 3 7 2 15 6 19:30 12 lock 4 8 2 19:30 45 lock 6 14 9 …" at bounding box center [724, 347] width 1077 height 418
